Goal: Task Accomplishment & Management: Complete application form

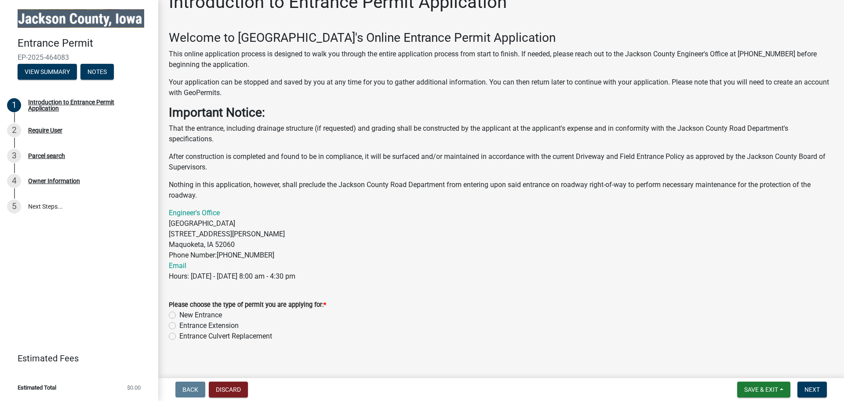
scroll to position [28, 0]
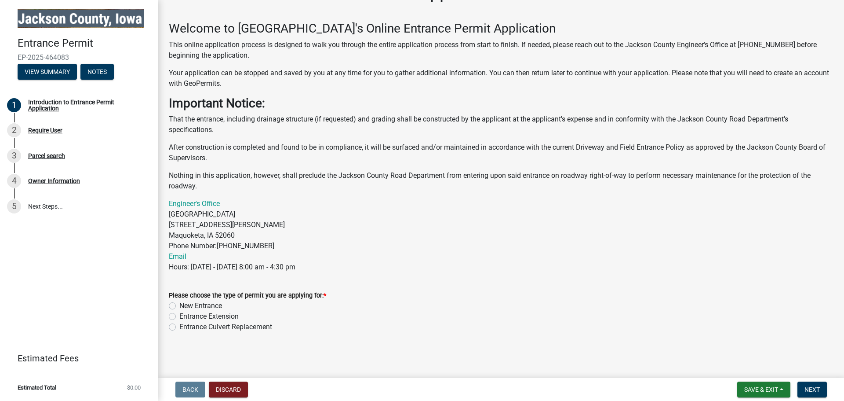
click at [179, 317] on label "Entrance Extension" at bounding box center [208, 316] width 59 height 11
click at [179, 317] on input "Entrance Extension" at bounding box center [182, 314] width 6 height 6
radio input "true"
click at [811, 390] on span "Next" at bounding box center [812, 389] width 15 height 7
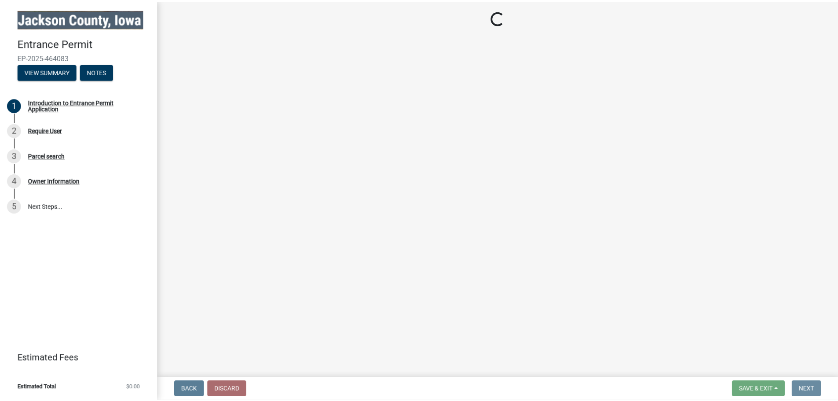
scroll to position [0, 0]
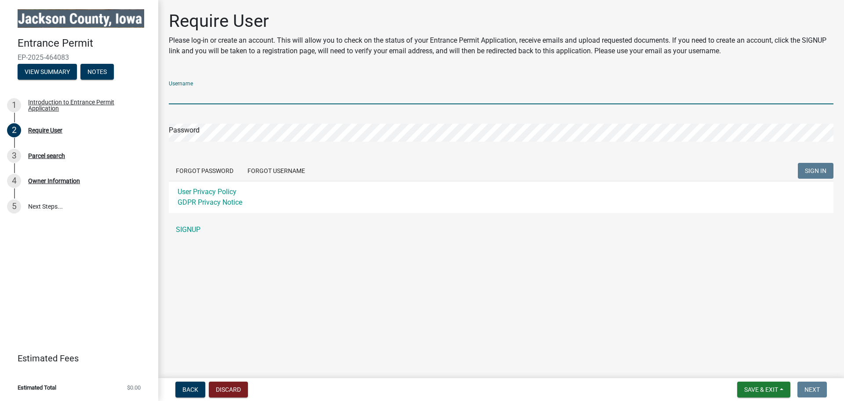
click at [201, 94] on input "Username" at bounding box center [501, 95] width 665 height 18
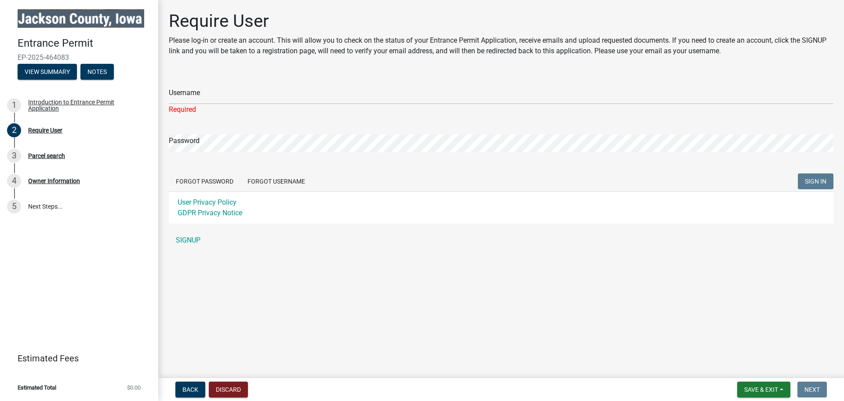
click at [184, 230] on div "Username Required Password Forgot Password Forgot Username SIGN IN User Privacy…" at bounding box center [501, 161] width 665 height 175
click at [184, 238] on link "SIGNUP" at bounding box center [501, 240] width 665 height 18
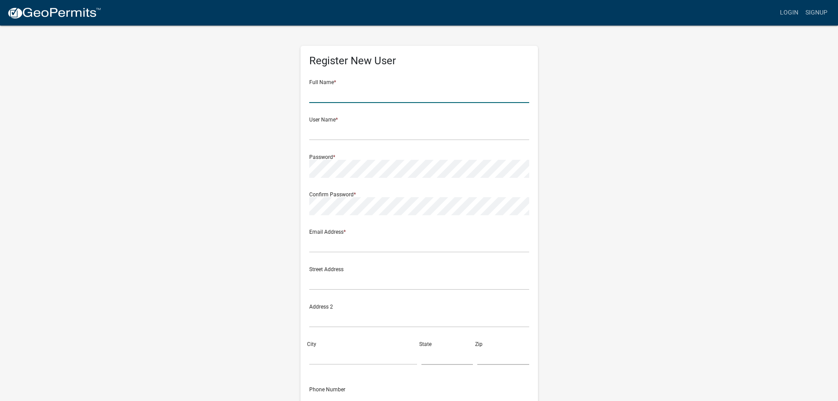
click at [332, 91] on input "text" at bounding box center [419, 94] width 220 height 18
type input "[PERSON_NAME]"
click at [341, 134] on input "text" at bounding box center [419, 131] width 220 height 18
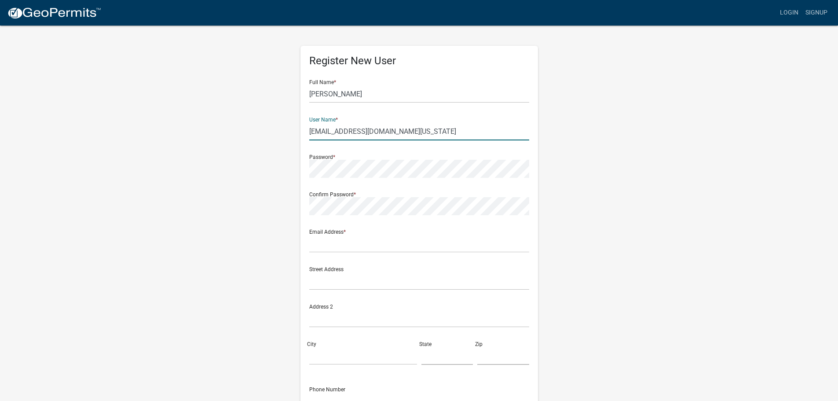
type input "[EMAIL_ADDRESS][DOMAIN_NAME][US_STATE]"
click at [328, 242] on input "text" at bounding box center [419, 243] width 220 height 18
type input "[EMAIL_ADDRESS][DOMAIN_NAME][US_STATE]"
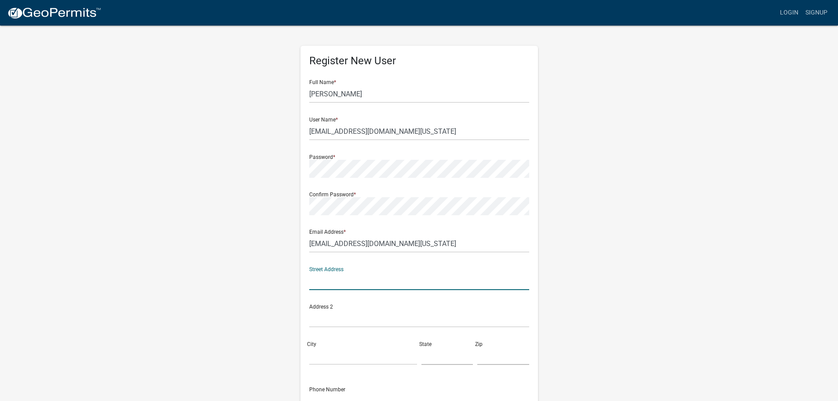
click at [340, 285] on input "text" at bounding box center [419, 281] width 220 height 18
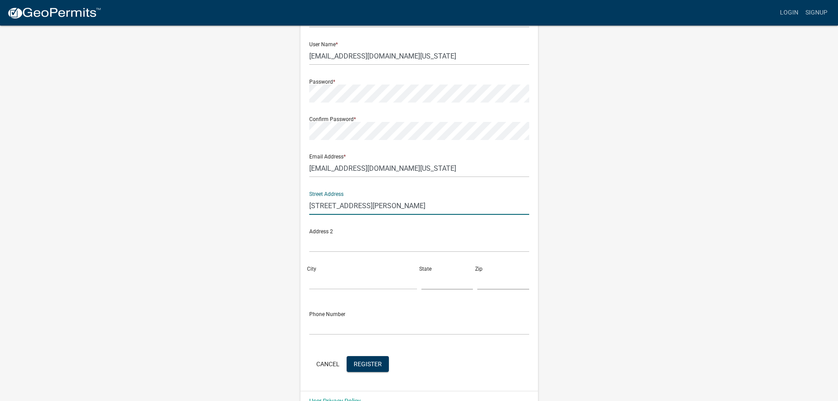
scroll to position [88, 0]
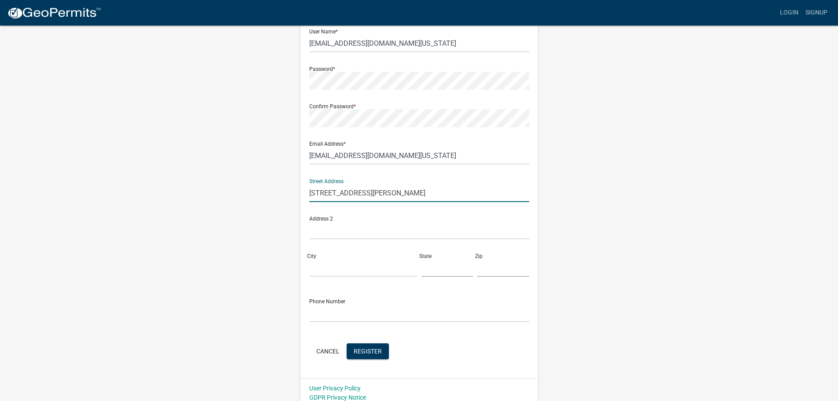
type input "[STREET_ADDRESS][PERSON_NAME]"
click at [316, 270] on input "City" at bounding box center [363, 268] width 108 height 18
type input "Maquoketas"
click at [433, 266] on input "text" at bounding box center [447, 268] width 52 height 18
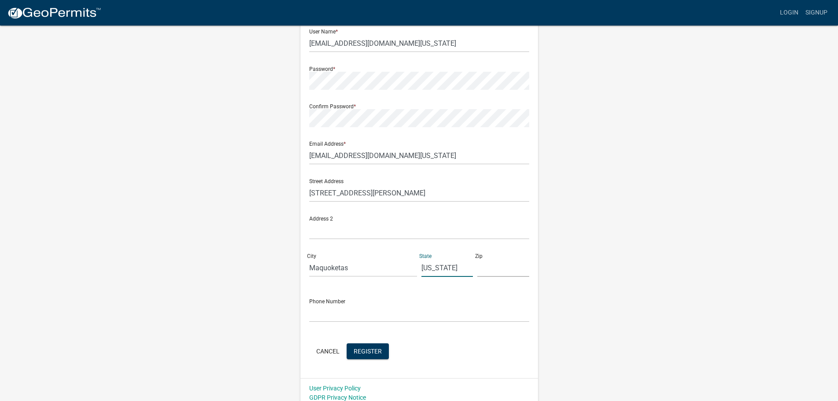
type input "[US_STATE]"
click at [502, 267] on input "text" at bounding box center [503, 268] width 52 height 18
type input "52060"
click at [422, 295] on div "Phone Number" at bounding box center [419, 307] width 220 height 30
drag, startPoint x: 421, startPoint y: 267, endPoint x: 448, endPoint y: 268, distance: 26.9
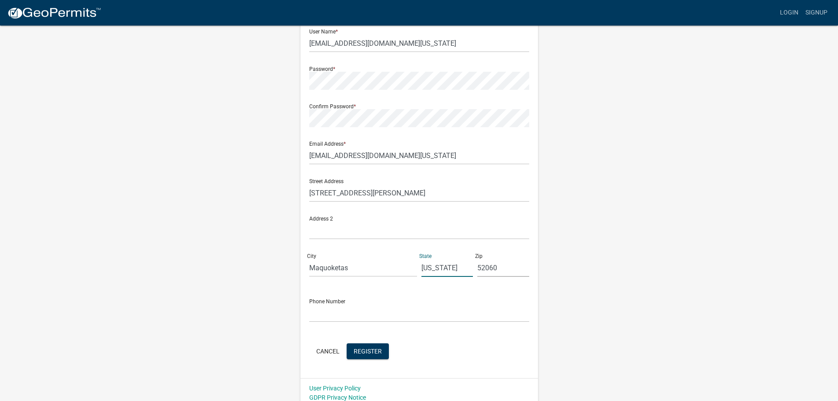
click at [448, 268] on input "[US_STATE]" at bounding box center [447, 268] width 52 height 18
type input "IA"
click at [349, 310] on input "text" at bounding box center [419, 313] width 220 height 18
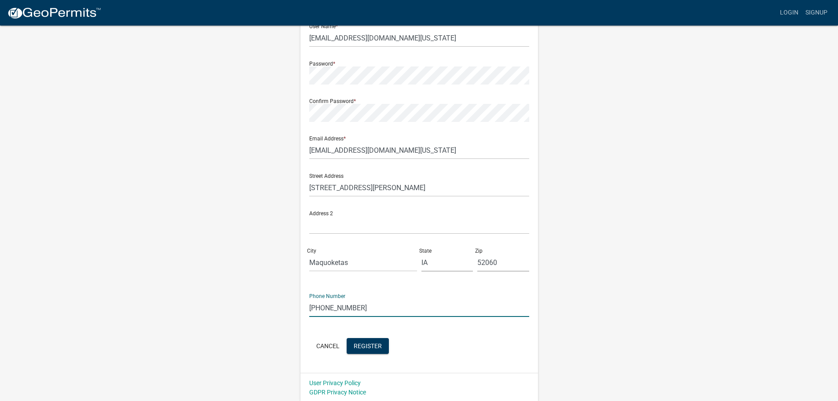
scroll to position [95, 0]
type input "[PHONE_NUMBER]"
click at [376, 343] on span "Register" at bounding box center [368, 343] width 28 height 7
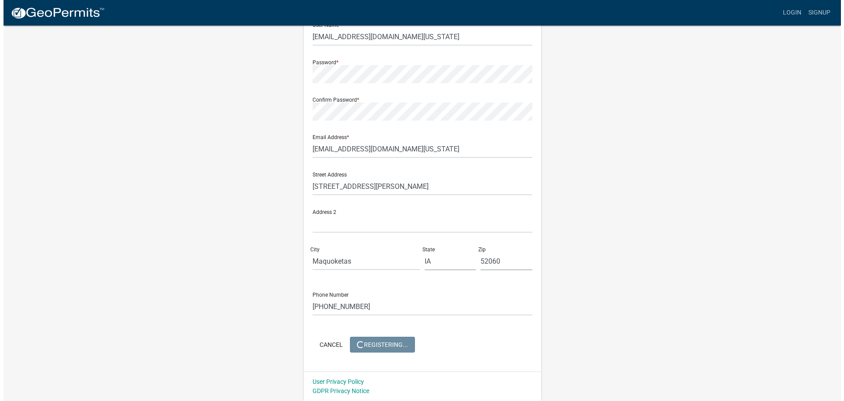
scroll to position [0, 0]
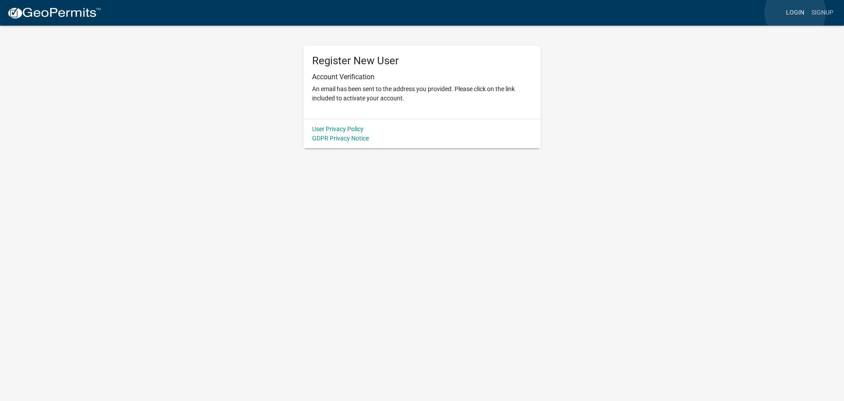
click at [795, 12] on link "Login" at bounding box center [796, 12] width 26 height 17
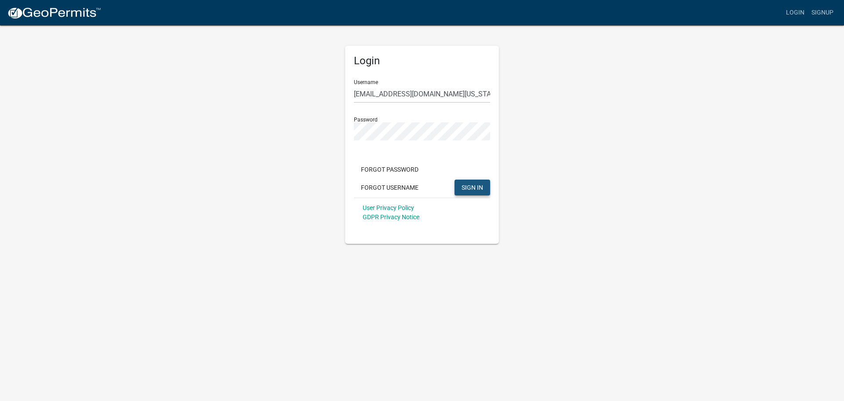
click at [465, 185] on span "SIGN IN" at bounding box center [473, 186] width 22 height 7
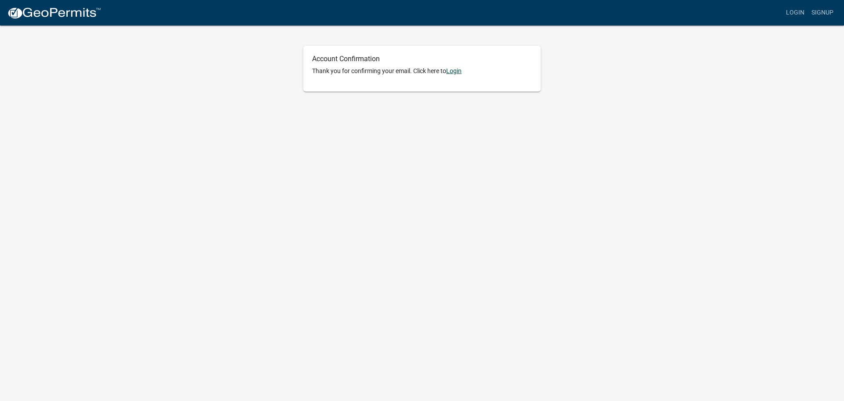
click at [455, 71] on link "Login" at bounding box center [453, 70] width 15 height 7
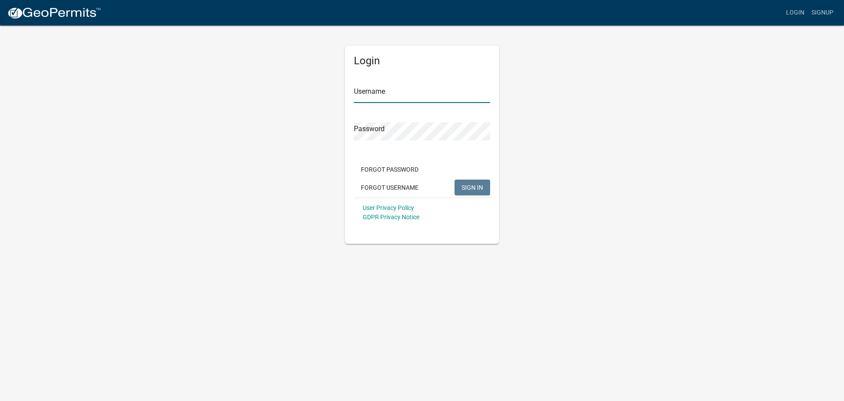
type input "[EMAIL_ADDRESS][DOMAIN_NAME][US_STATE]"
click at [470, 190] on span "SIGN IN" at bounding box center [473, 186] width 22 height 7
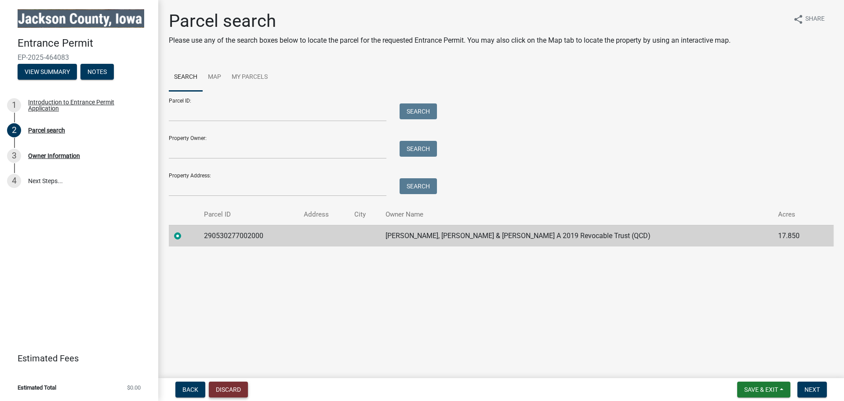
click at [225, 390] on button "Discard" at bounding box center [228, 389] width 39 height 16
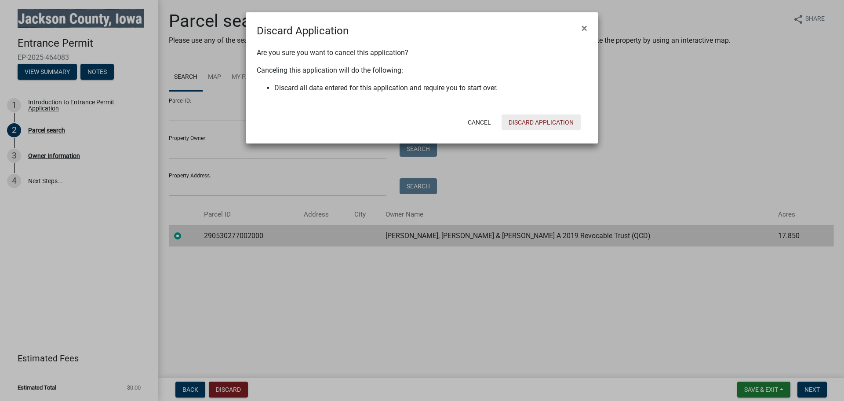
click at [533, 122] on button "Discard Application" at bounding box center [541, 122] width 79 height 16
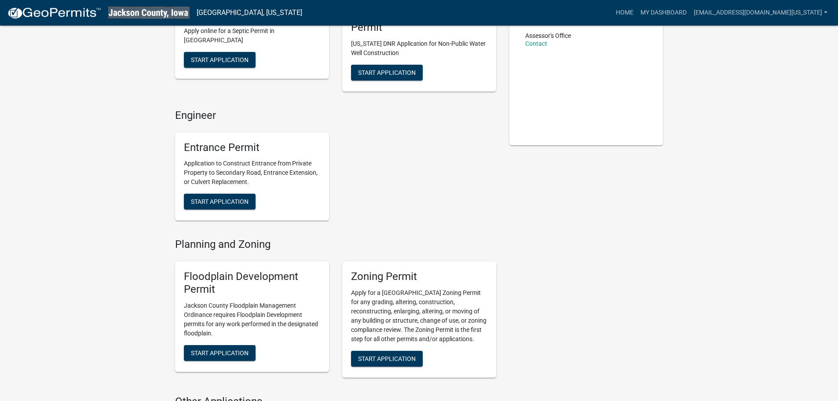
scroll to position [75, 0]
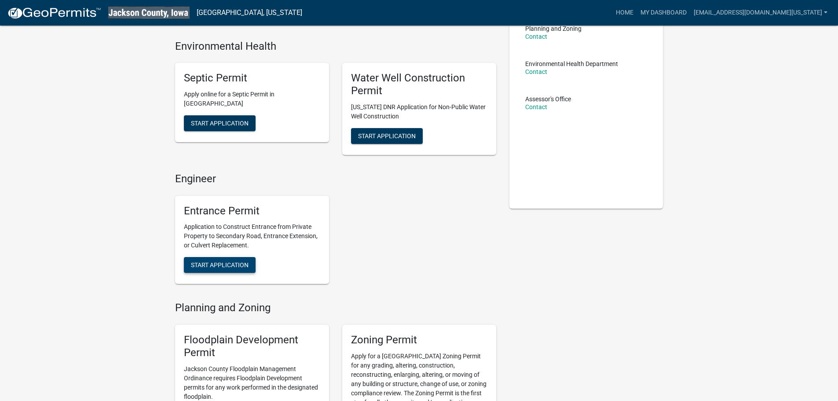
click at [231, 266] on span "Start Application" at bounding box center [220, 264] width 58 height 7
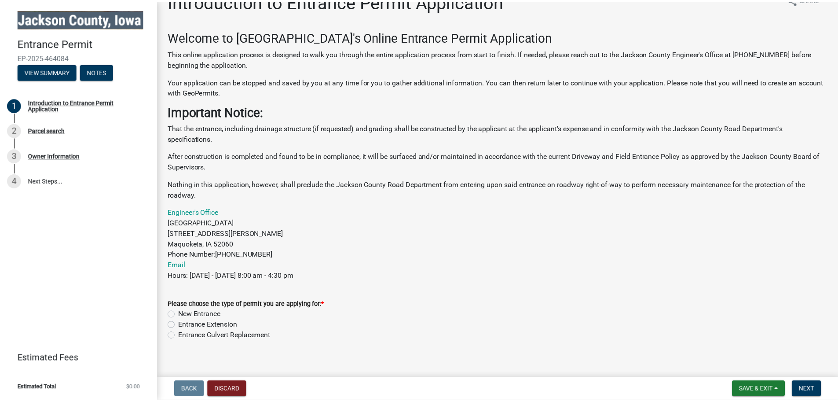
scroll to position [28, 0]
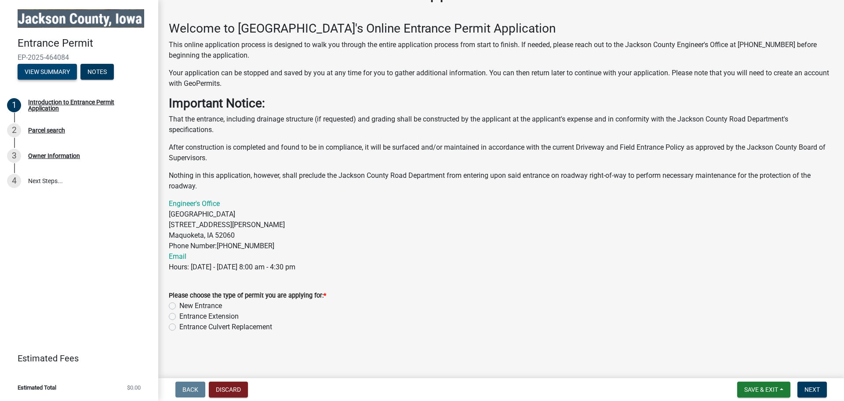
click at [35, 71] on button "View Summary" at bounding box center [47, 72] width 59 height 16
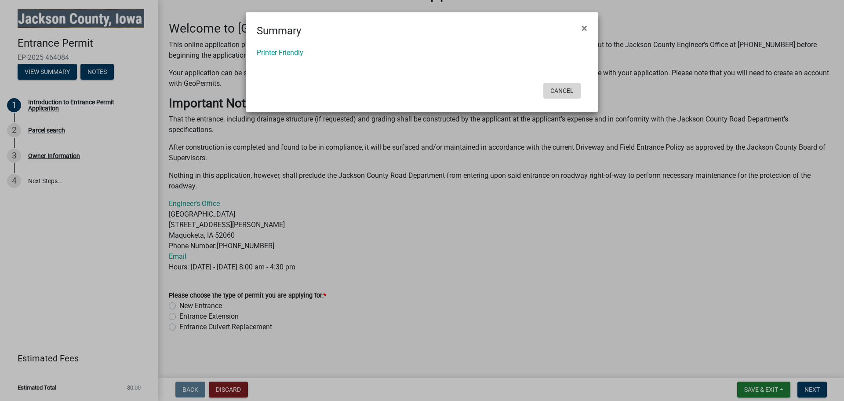
click at [558, 91] on button "Cancel" at bounding box center [561, 91] width 37 height 16
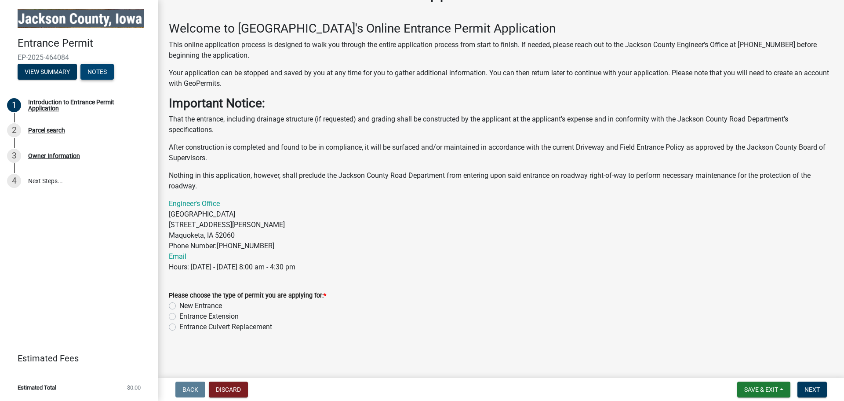
click at [95, 71] on button "Notes" at bounding box center [96, 72] width 33 height 16
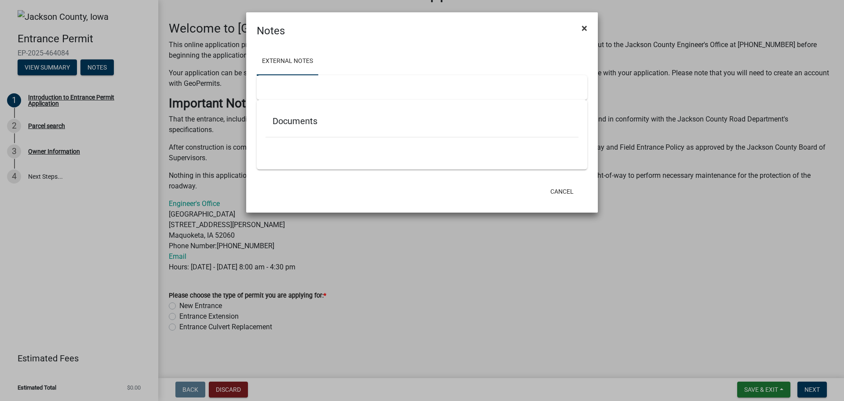
click at [583, 28] on span "×" at bounding box center [585, 28] width 6 height 12
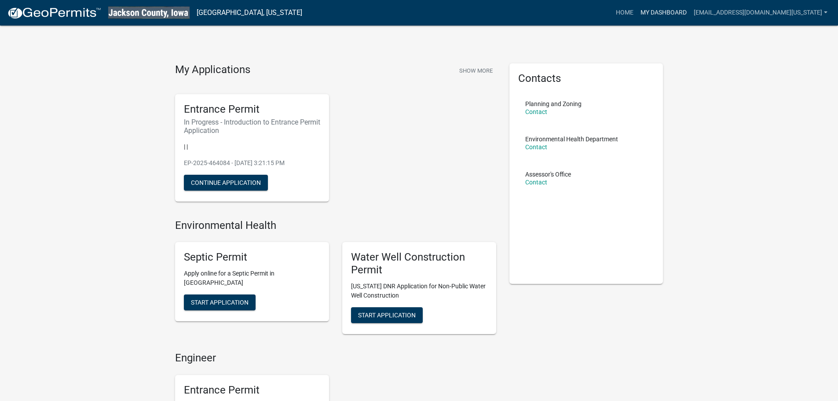
click at [674, 10] on link "My Dashboard" at bounding box center [663, 12] width 53 height 17
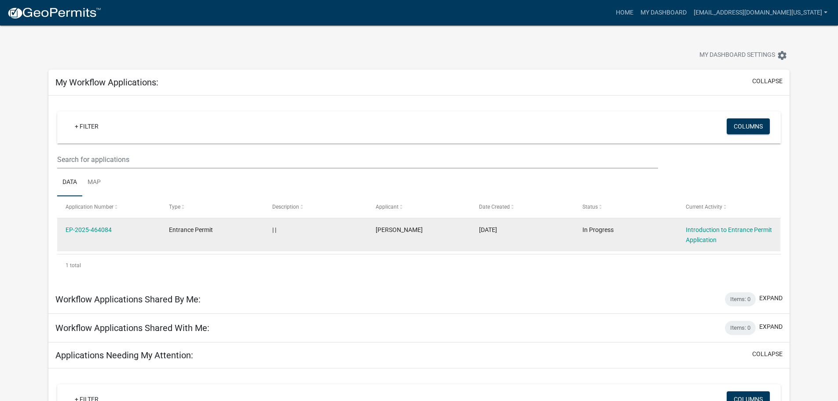
click at [123, 235] on datatable-body-cell "EP-2025-464084" at bounding box center [108, 234] width 103 height 33
drag, startPoint x: 146, startPoint y: 227, endPoint x: 442, endPoint y: 245, distance: 296.4
click at [445, 242] on datatable-body-cell "[PERSON_NAME]" at bounding box center [418, 234] width 103 height 33
drag, startPoint x: 93, startPoint y: 229, endPoint x: 664, endPoint y: 240, distance: 571.3
click at [664, 240] on datatable-body-cell "In Progress" at bounding box center [624, 234] width 103 height 33
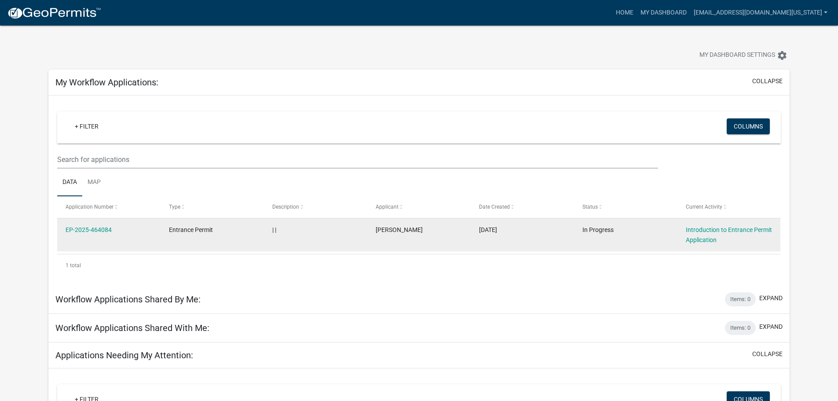
click at [275, 230] on span "| |" at bounding box center [274, 229] width 4 height 7
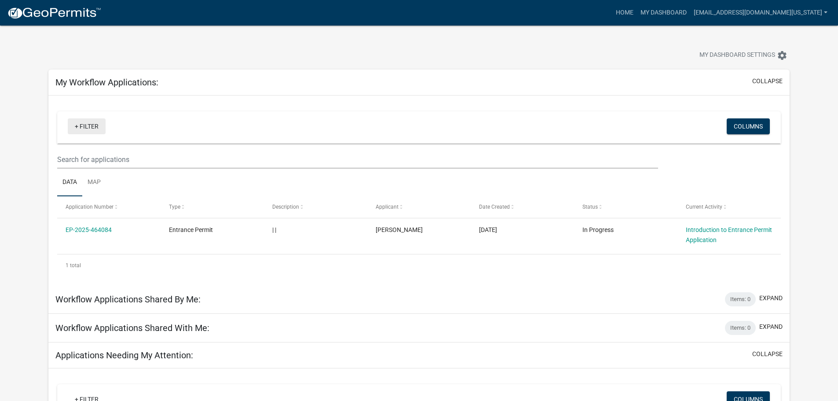
click at [80, 125] on link "+ Filter" at bounding box center [87, 126] width 38 height 16
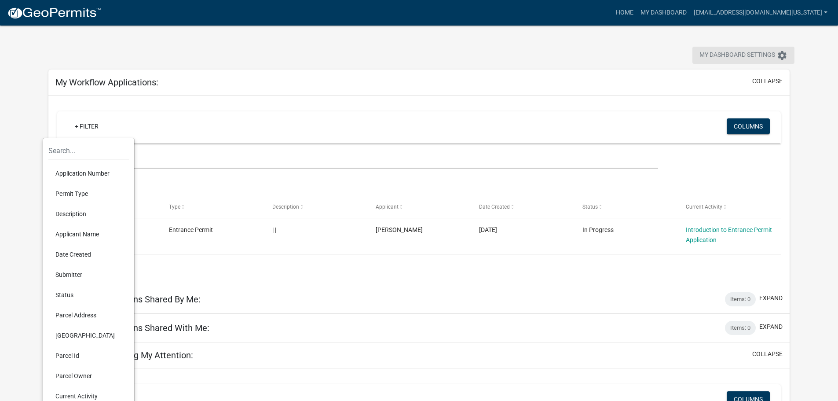
click at [770, 52] on span "My Dashboard Settings" at bounding box center [737, 55] width 76 height 11
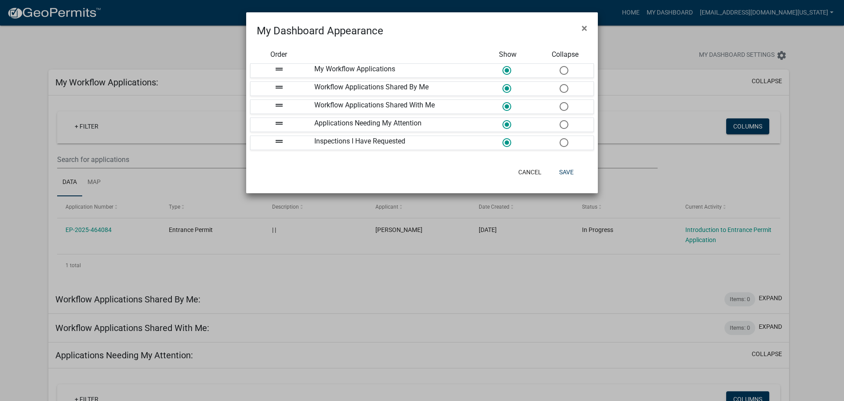
click at [805, 106] on ngb-modal-window "My Dashboard Appearance × Order Show Collapse drag_handle My Workflow Applicati…" at bounding box center [422, 200] width 844 height 401
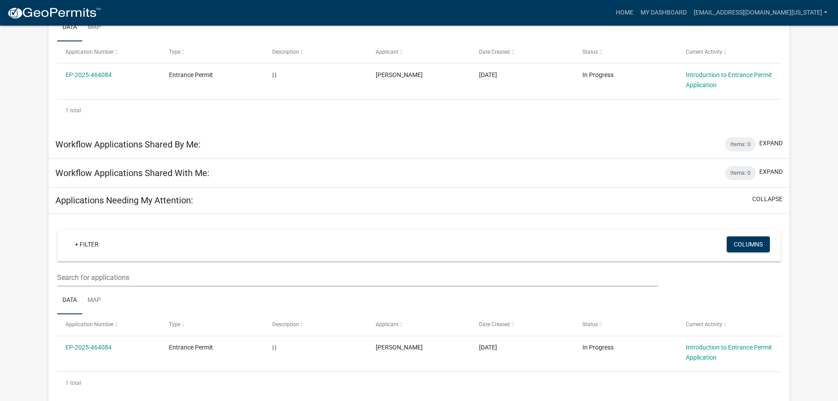
scroll to position [97, 0]
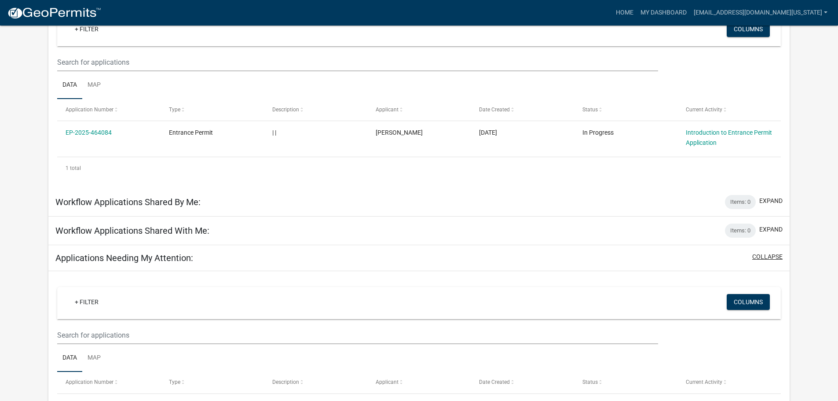
click at [770, 253] on button "collapse" at bounding box center [767, 256] width 30 height 9
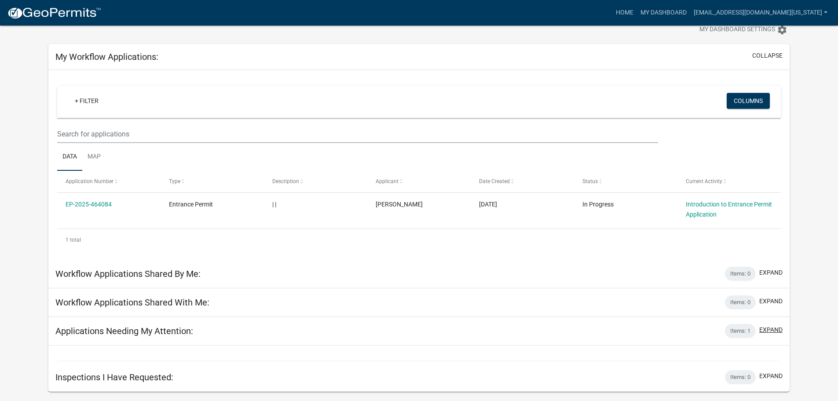
scroll to position [26, 0]
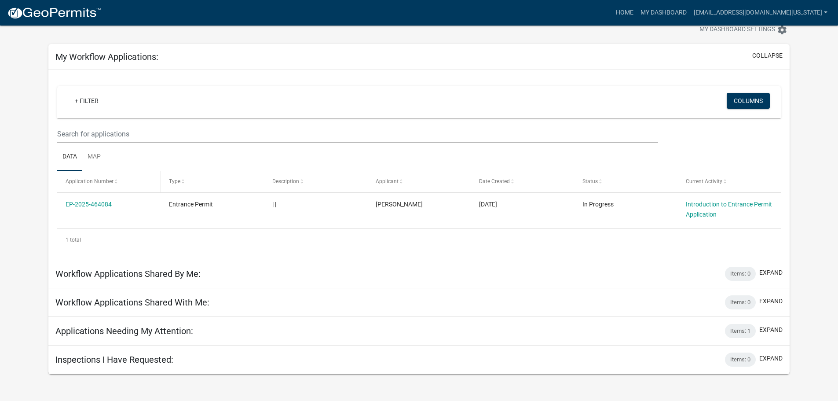
click at [115, 181] on span at bounding box center [115, 182] width 5 height 6
click at [82, 98] on link "+ Filter" at bounding box center [87, 101] width 38 height 16
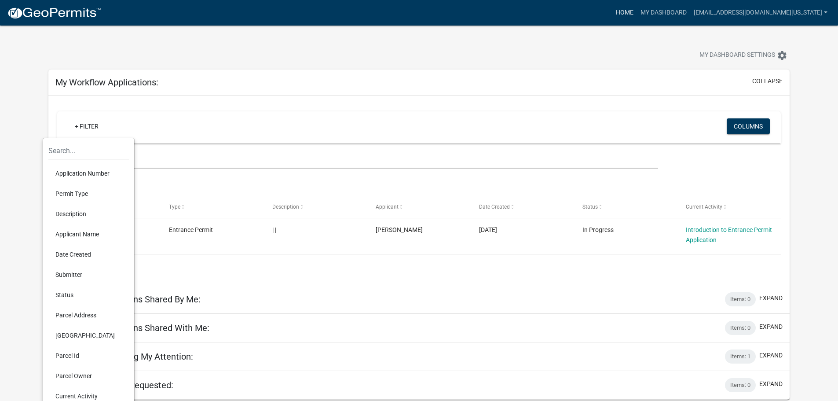
click at [635, 12] on link "Home" at bounding box center [624, 12] width 25 height 17
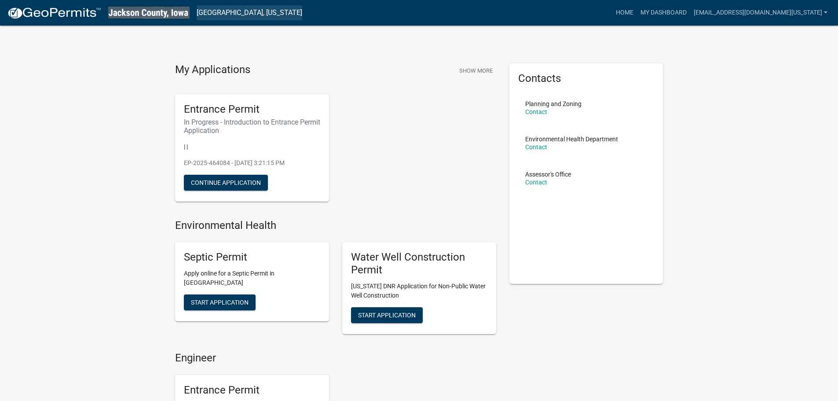
click at [217, 13] on link "[GEOGRAPHIC_DATA], [US_STATE]" at bounding box center [250, 12] width 106 height 15
click at [637, 10] on link "Home" at bounding box center [624, 12] width 25 height 17
click at [751, 10] on link "[EMAIL_ADDRESS][DOMAIN_NAME][US_STATE]" at bounding box center [760, 12] width 141 height 17
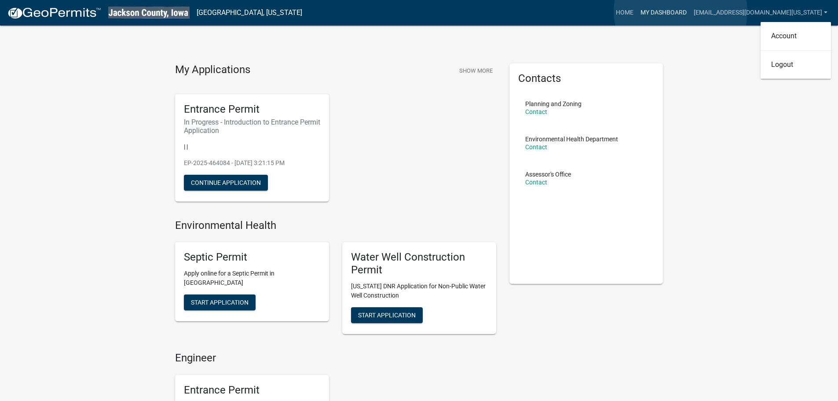
click at [680, 11] on link "My Dashboard" at bounding box center [663, 12] width 53 height 17
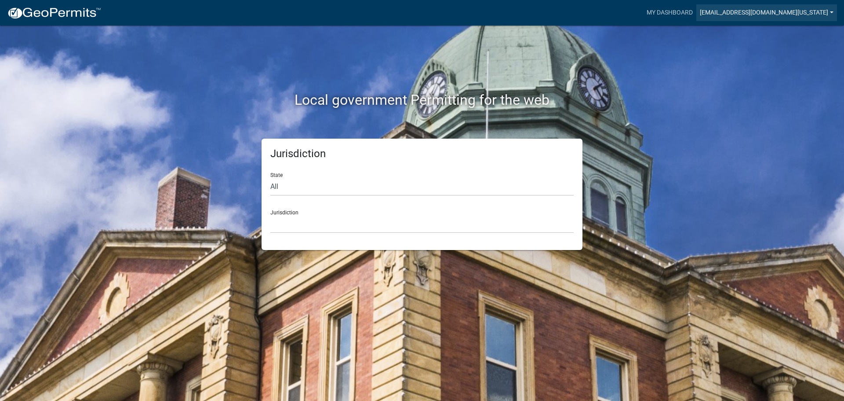
click at [754, 10] on link "[EMAIL_ADDRESS][DOMAIN_NAME][US_STATE]" at bounding box center [766, 12] width 141 height 17
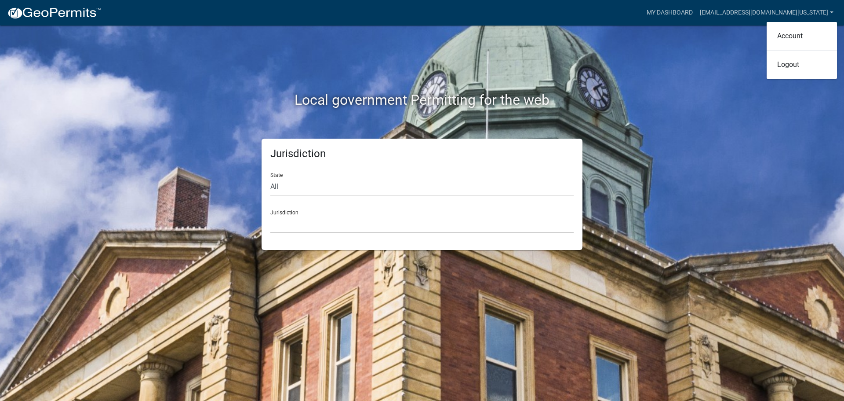
click at [708, 71] on div "Local government Permitting for the web Jurisdiction State All Colorado Georgia…" at bounding box center [422, 200] width 844 height 401
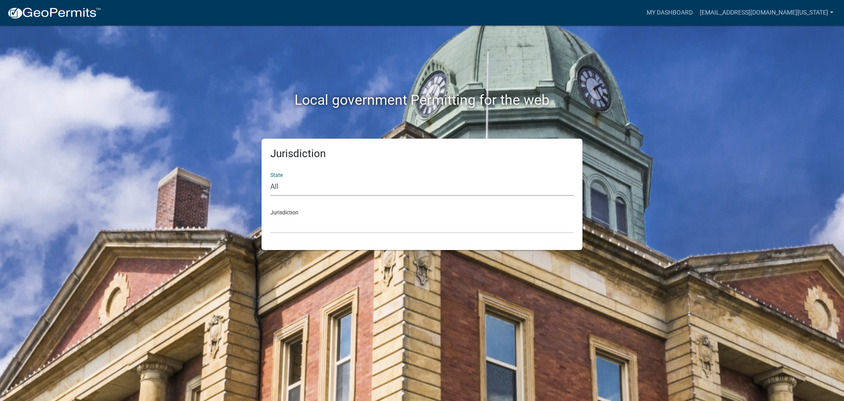
click at [272, 188] on select "All Colorado Georgia Indiana Iowa Kansas Minnesota Ohio South Carolina Wisconsin" at bounding box center [421, 187] width 303 height 18
select select "[US_STATE]"
click at [270, 178] on select "All Colorado Georgia Indiana Iowa Kansas Minnesota Ohio South Carolina Wisconsin" at bounding box center [421, 187] width 303 height 18
click at [295, 226] on select "Boone County, Iowa Butler County, Iowa Cerro Gordo County, Iowa City of Harlan,…" at bounding box center [421, 224] width 303 height 18
